Goal: Information Seeking & Learning: Find contact information

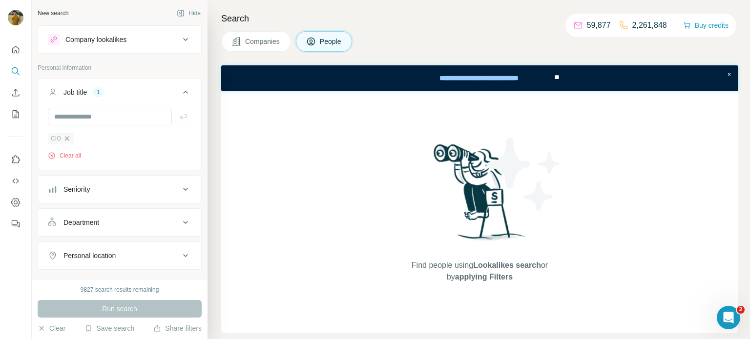
click at [65, 140] on icon "button" at bounding box center [67, 138] width 4 height 4
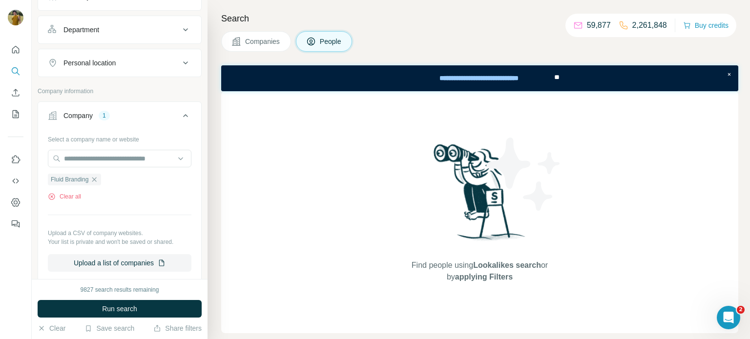
scroll to position [158, 0]
click at [98, 177] on icon "button" at bounding box center [94, 180] width 8 height 8
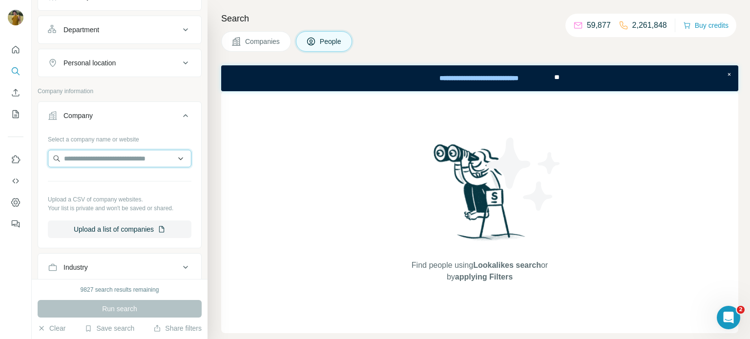
click at [105, 154] on input "text" at bounding box center [120, 159] width 144 height 18
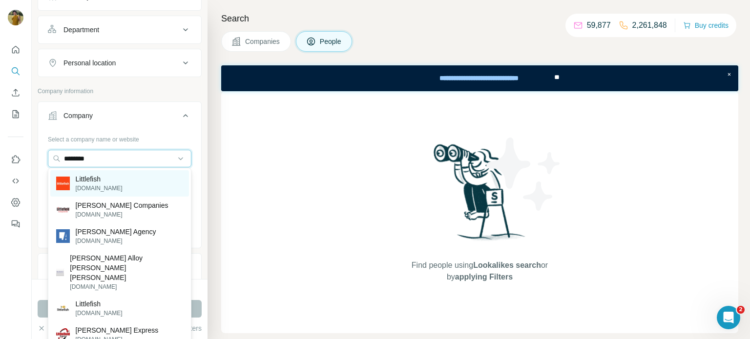
type input "********"
click at [74, 187] on div "Littlefish [DOMAIN_NAME]" at bounding box center [89, 183] width 66 height 19
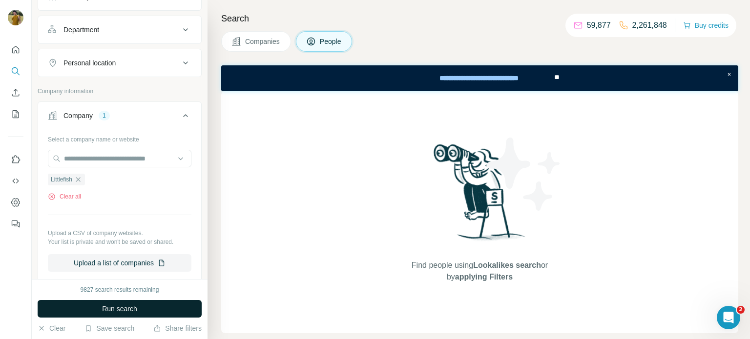
click at [109, 303] on button "Run search" at bounding box center [120, 309] width 164 height 18
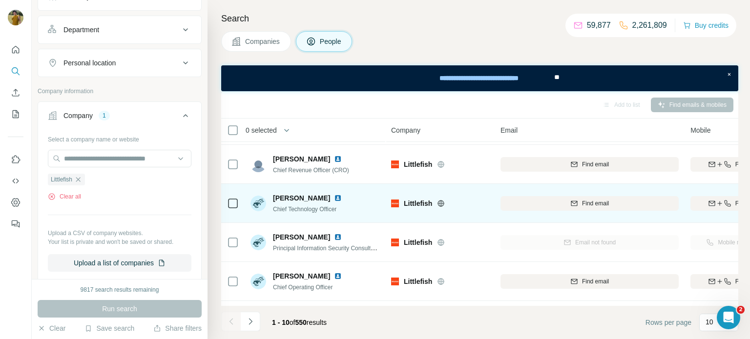
scroll to position [39, 0]
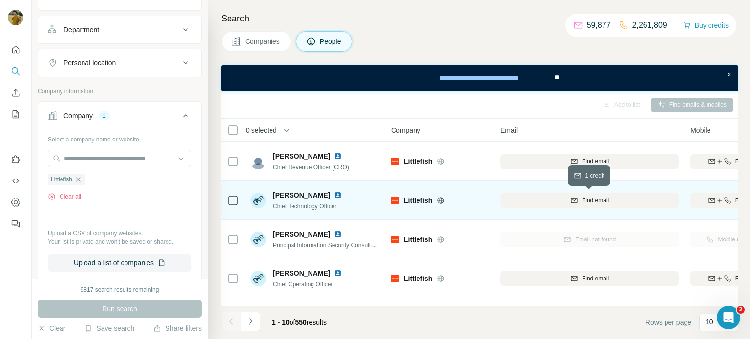
click at [621, 200] on div "Find email" at bounding box center [589, 200] width 178 height 9
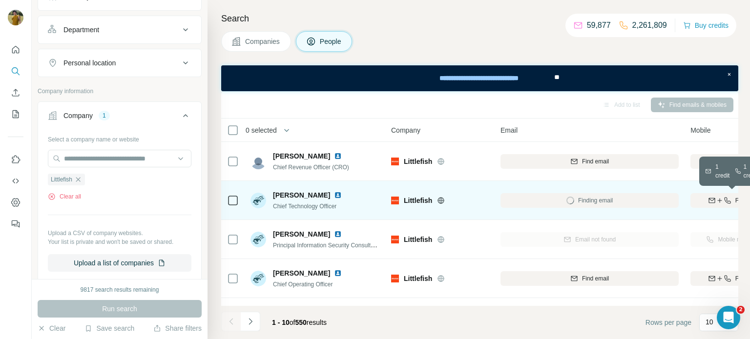
click at [716, 201] on icon "button" at bounding box center [720, 201] width 8 height 8
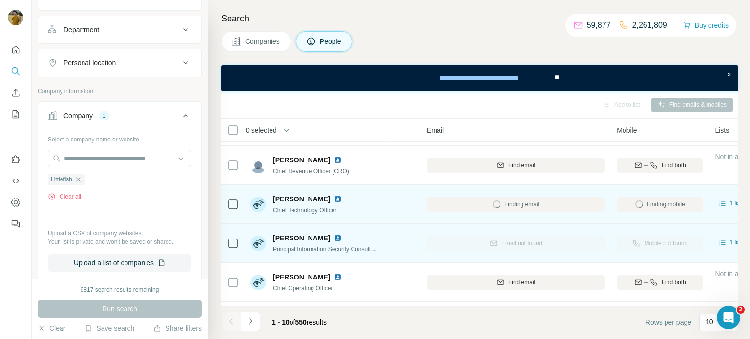
scroll to position [33, 74]
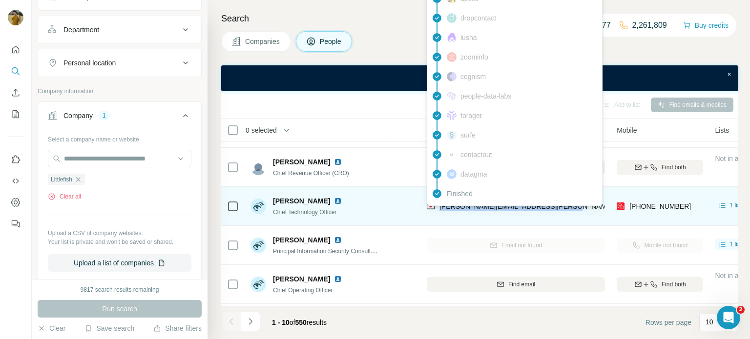
drag, startPoint x: 552, startPoint y: 205, endPoint x: 437, endPoint y: 209, distance: 115.8
click at [437, 209] on div "[PERSON_NAME][EMAIL_ADDRESS][PERSON_NAME][DOMAIN_NAME]" at bounding box center [516, 206] width 178 height 27
copy span "[PERSON_NAME][EMAIL_ADDRESS][PERSON_NAME][DOMAIN_NAME]"
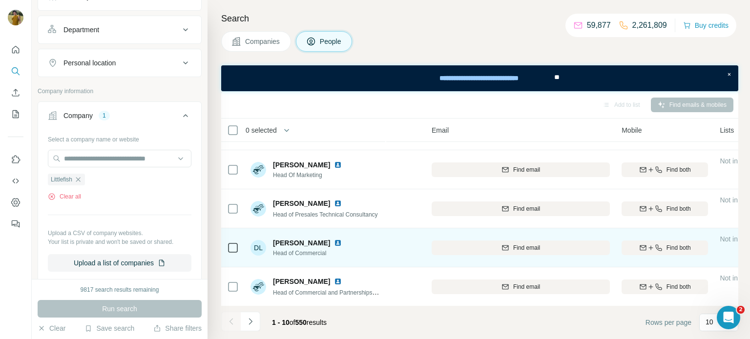
scroll to position [226, 68]
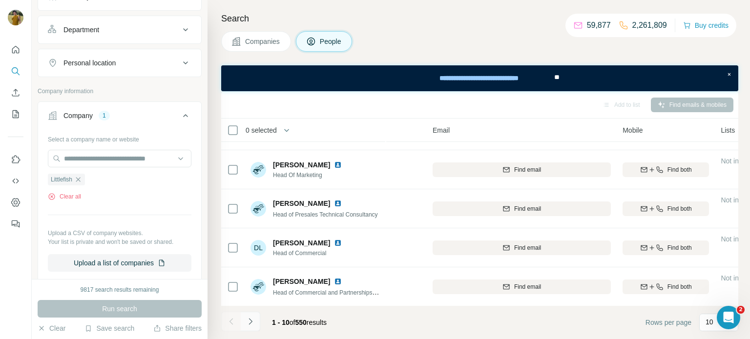
click at [250, 323] on icon "Navigate to next page" at bounding box center [251, 322] width 10 height 10
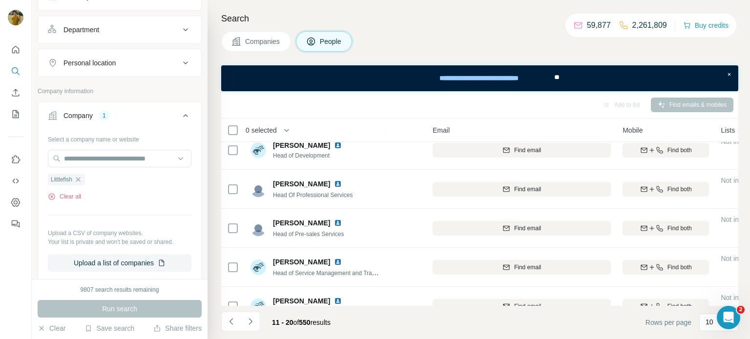
scroll to position [0, 68]
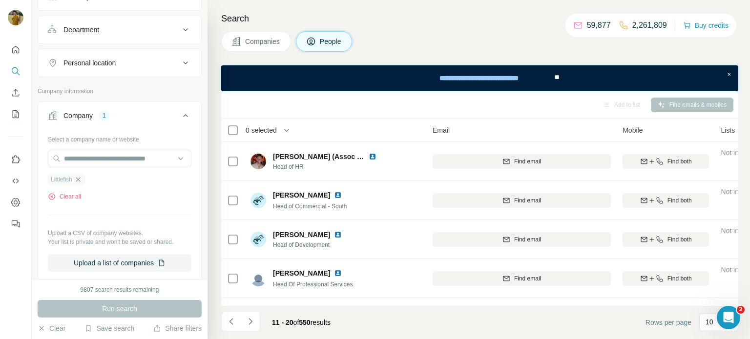
click at [81, 176] on icon "button" at bounding box center [78, 180] width 8 height 8
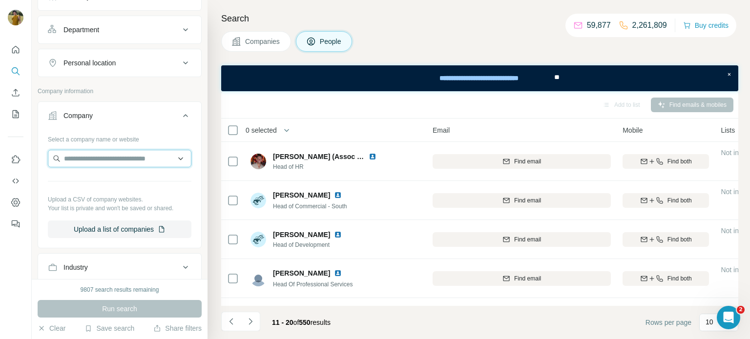
click at [96, 152] on input "text" at bounding box center [120, 159] width 144 height 18
paste input "**********"
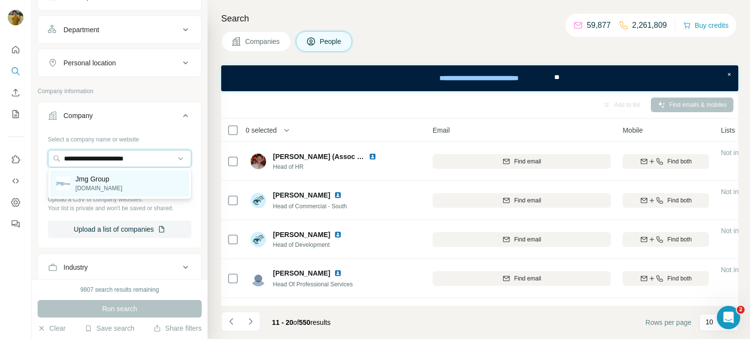
type input "**********"
click at [109, 182] on p "Jmg Group" at bounding box center [99, 179] width 47 height 10
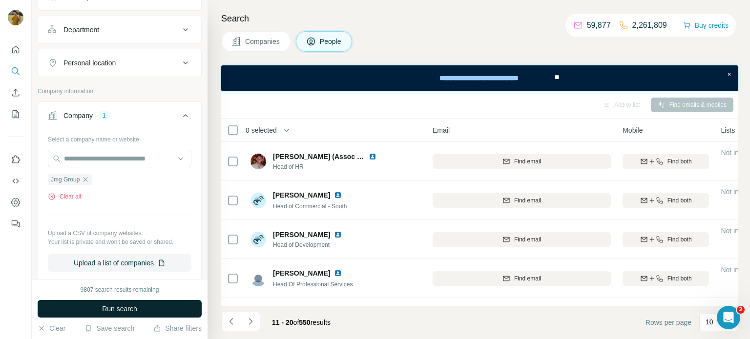
click at [111, 308] on span "Run search" at bounding box center [119, 309] width 35 height 10
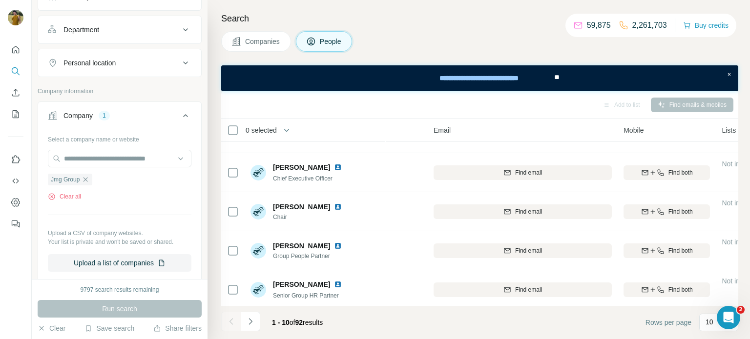
scroll to position [0, 64]
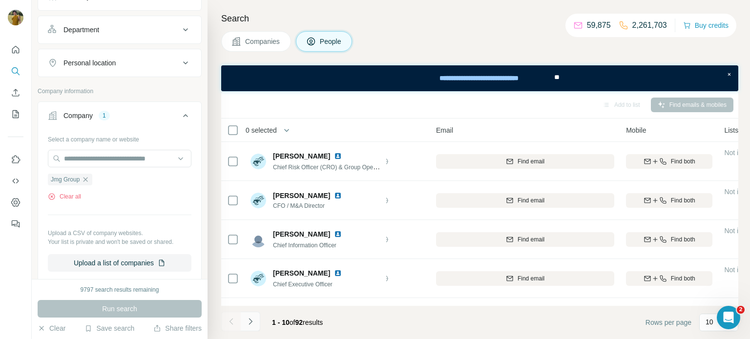
click at [257, 322] on button "Navigate to next page" at bounding box center [251, 322] width 20 height 20
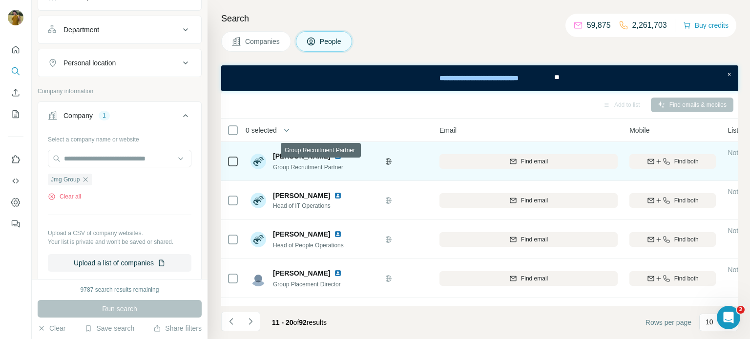
scroll to position [0, 61]
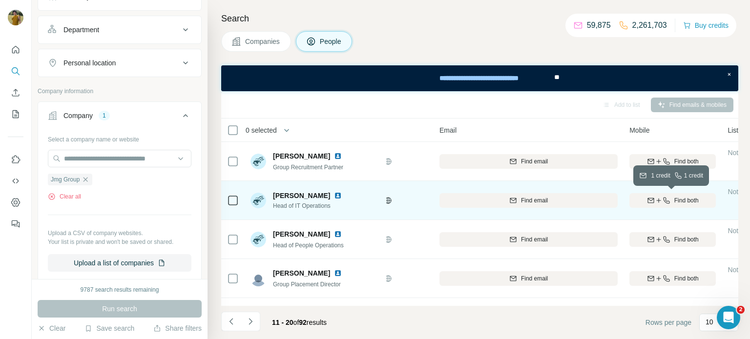
click at [655, 202] on icon "button" at bounding box center [659, 201] width 8 height 8
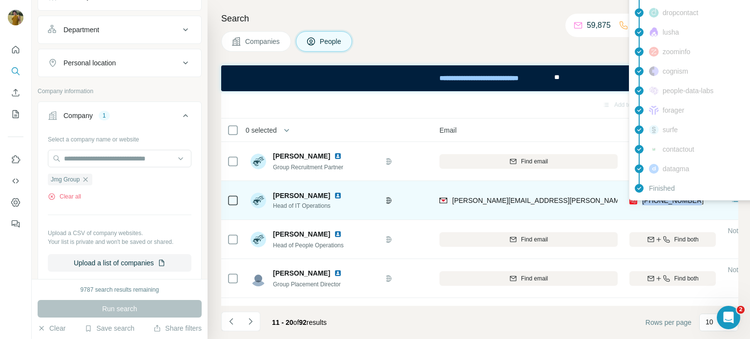
drag, startPoint x: 704, startPoint y: 198, endPoint x: 643, endPoint y: 201, distance: 61.1
click at [643, 201] on div "[PHONE_NUMBER]" at bounding box center [672, 200] width 86 height 27
copy span "[PHONE_NUMBER]"
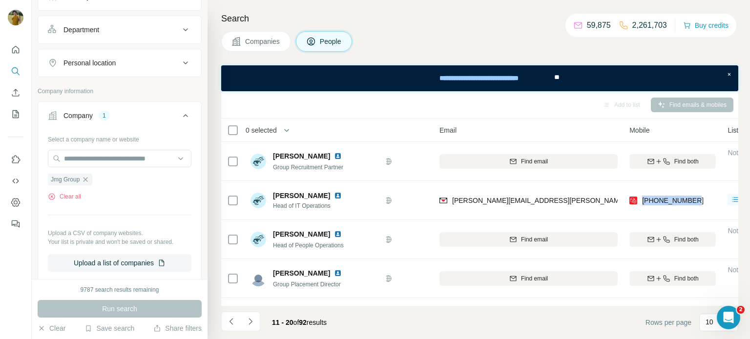
click at [0, 339] on div at bounding box center [0, 339] width 0 height 0
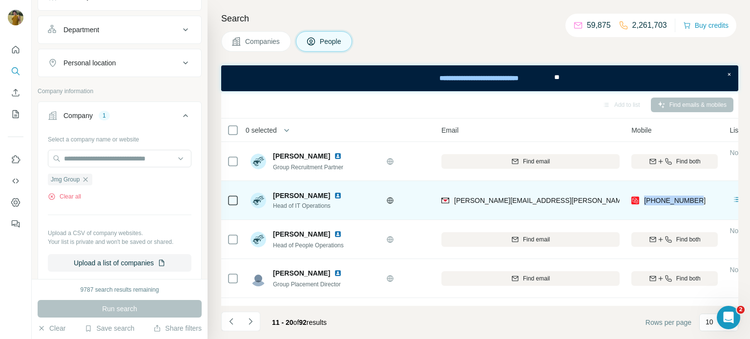
scroll to position [0, 62]
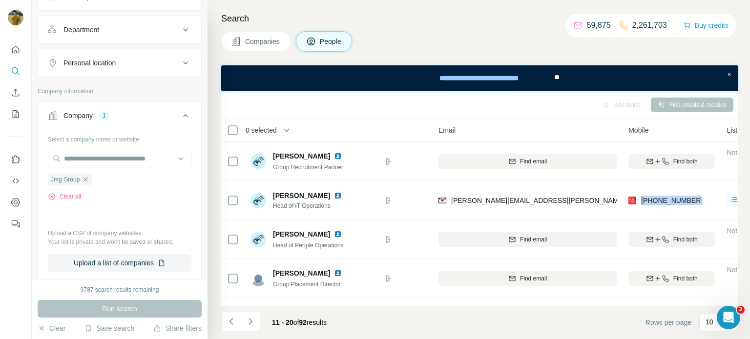
click at [0, 339] on div at bounding box center [0, 339] width 0 height 0
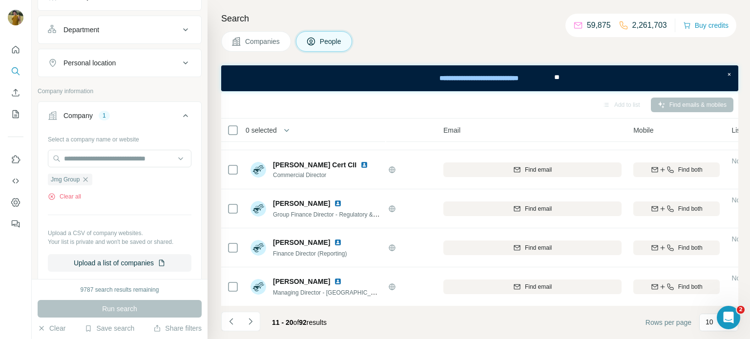
scroll to position [0, 57]
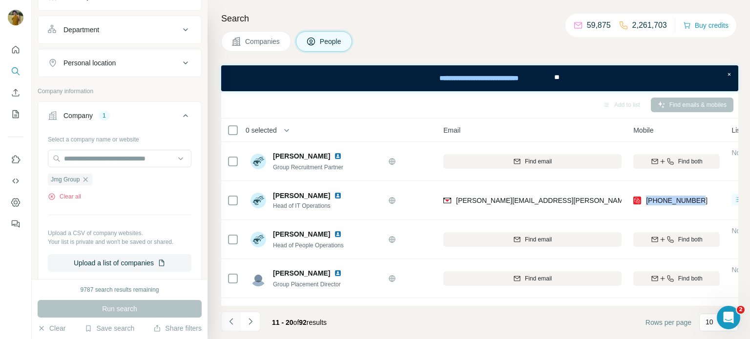
click at [234, 320] on icon "Navigate to previous page" at bounding box center [232, 322] width 10 height 10
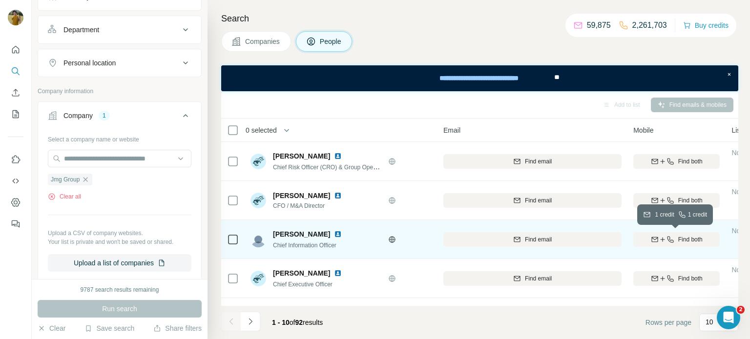
click at [665, 243] on div "Find both" at bounding box center [676, 239] width 86 height 9
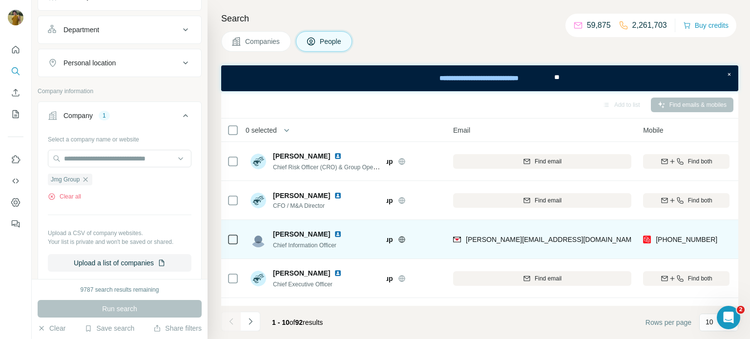
scroll to position [0, 46]
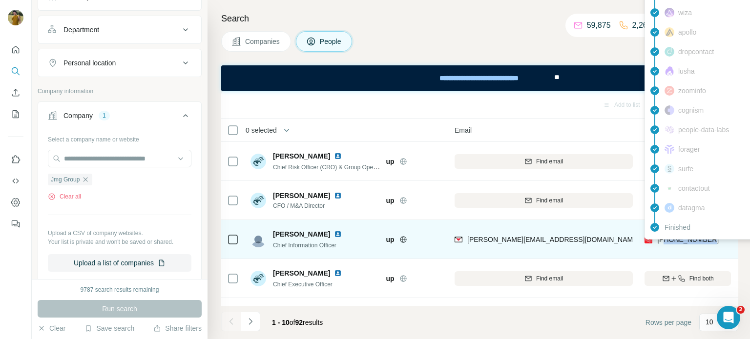
drag, startPoint x: 716, startPoint y: 239, endPoint x: 664, endPoint y: 240, distance: 51.8
click at [664, 240] on div "[PHONE_NUMBER]" at bounding box center [688, 239] width 86 height 27
click at [664, 240] on span "[PHONE_NUMBER]" at bounding box center [688, 240] width 62 height 8
click at [708, 249] on div "[PHONE_NUMBER]" at bounding box center [688, 239] width 86 height 27
drag, startPoint x: 719, startPoint y: 236, endPoint x: 655, endPoint y: 242, distance: 63.7
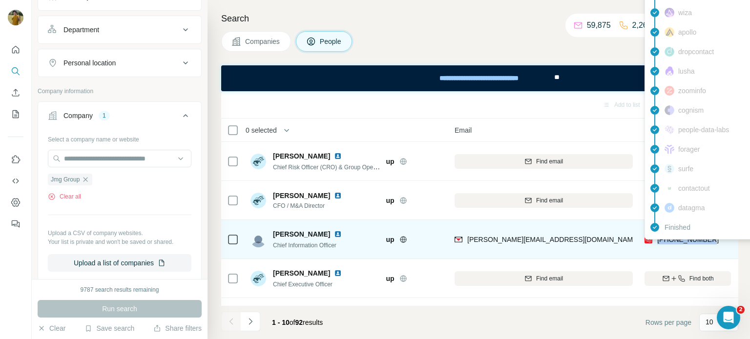
click at [655, 242] on div "[PHONE_NUMBER]" at bounding box center [688, 239] width 86 height 27
copy span "[PHONE_NUMBER]"
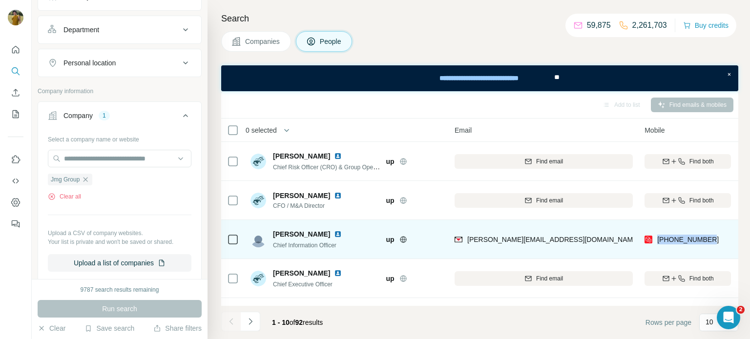
click at [299, 221] on td "[PERSON_NAME] Chief Information Officer" at bounding box center [316, 239] width 142 height 39
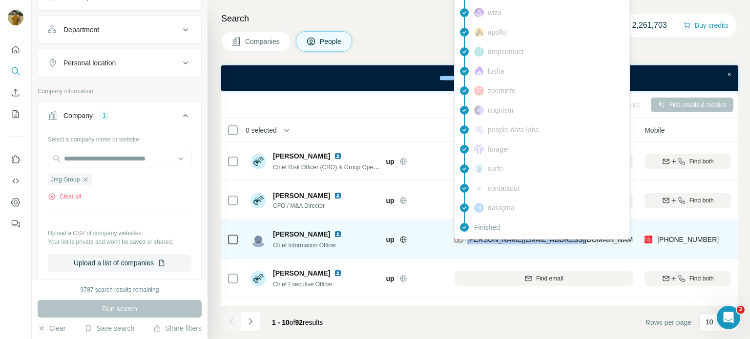
drag, startPoint x: 588, startPoint y: 245, endPoint x: 466, endPoint y: 243, distance: 122.1
click at [466, 243] on div "[PERSON_NAME][EMAIL_ADDRESS][DOMAIN_NAME]" at bounding box center [544, 239] width 178 height 27
copy span "[PERSON_NAME][EMAIL_ADDRESS][DOMAIN_NAME]"
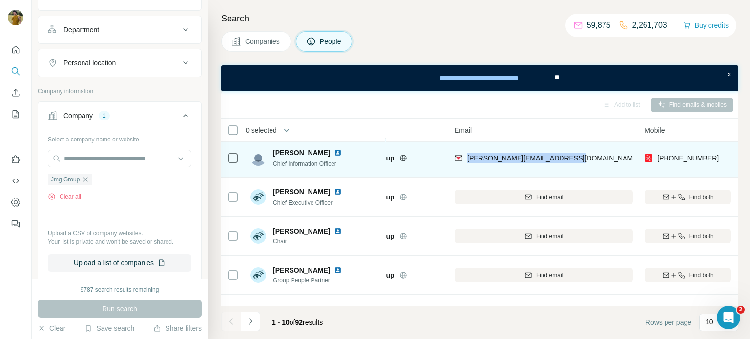
scroll to position [84, 46]
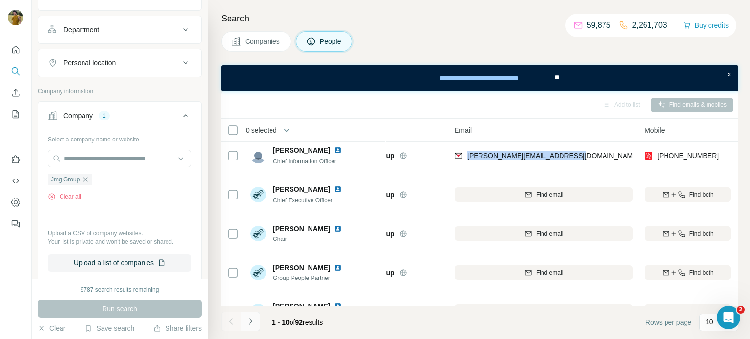
click at [252, 322] on icon "Navigate to next page" at bounding box center [251, 322] width 10 height 10
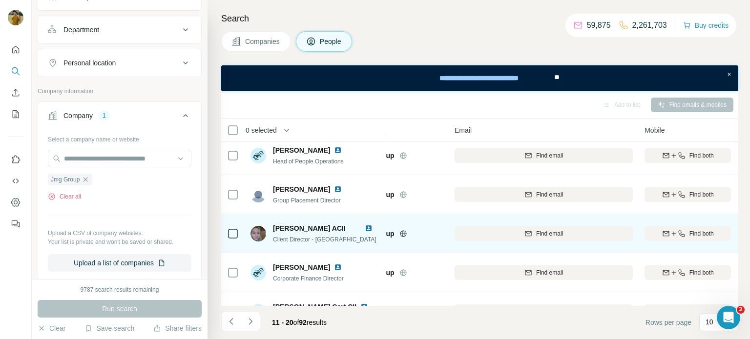
scroll to position [0, 46]
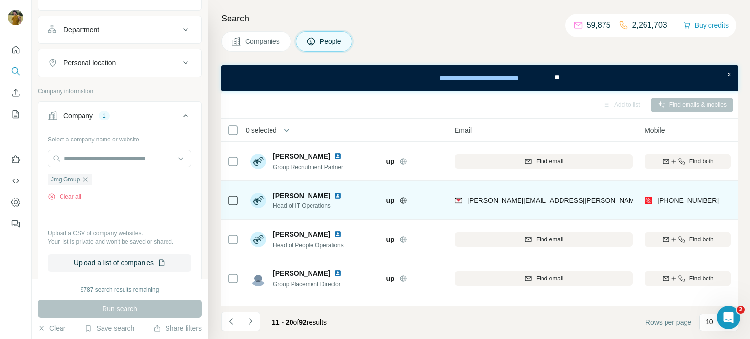
drag, startPoint x: 713, startPoint y: 201, endPoint x: 657, endPoint y: 197, distance: 56.8
click at [657, 197] on div "[PHONE_NUMBER]" at bounding box center [688, 200] width 86 height 27
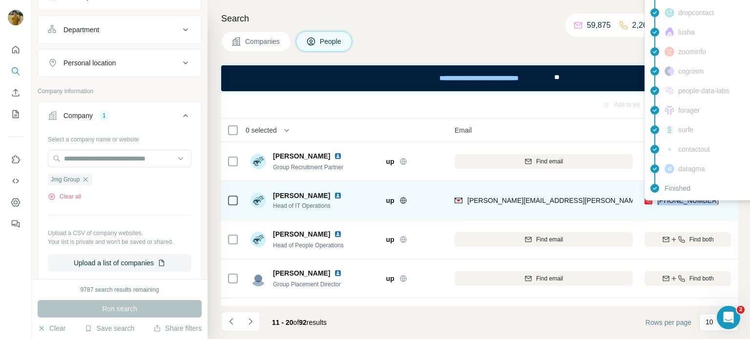
copy span "[PHONE_NUMBER]"
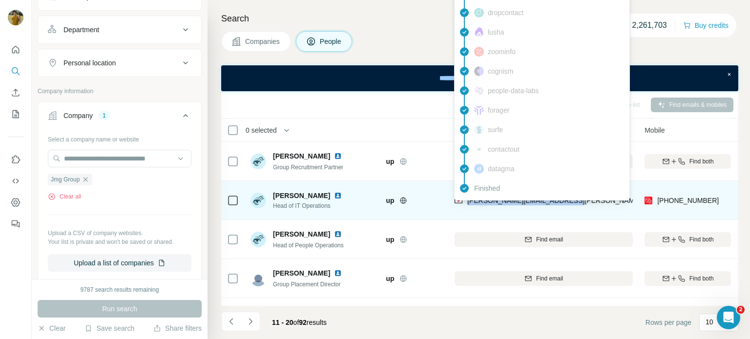
drag, startPoint x: 567, startPoint y: 202, endPoint x: 466, endPoint y: 202, distance: 101.1
click at [466, 202] on div "[PERSON_NAME][EMAIL_ADDRESS][PERSON_NAME][DOMAIN_NAME]" at bounding box center [544, 200] width 178 height 27
copy span "[PERSON_NAME][EMAIL_ADDRESS][PERSON_NAME][DOMAIN_NAME]"
